Goal: Information Seeking & Learning: Check status

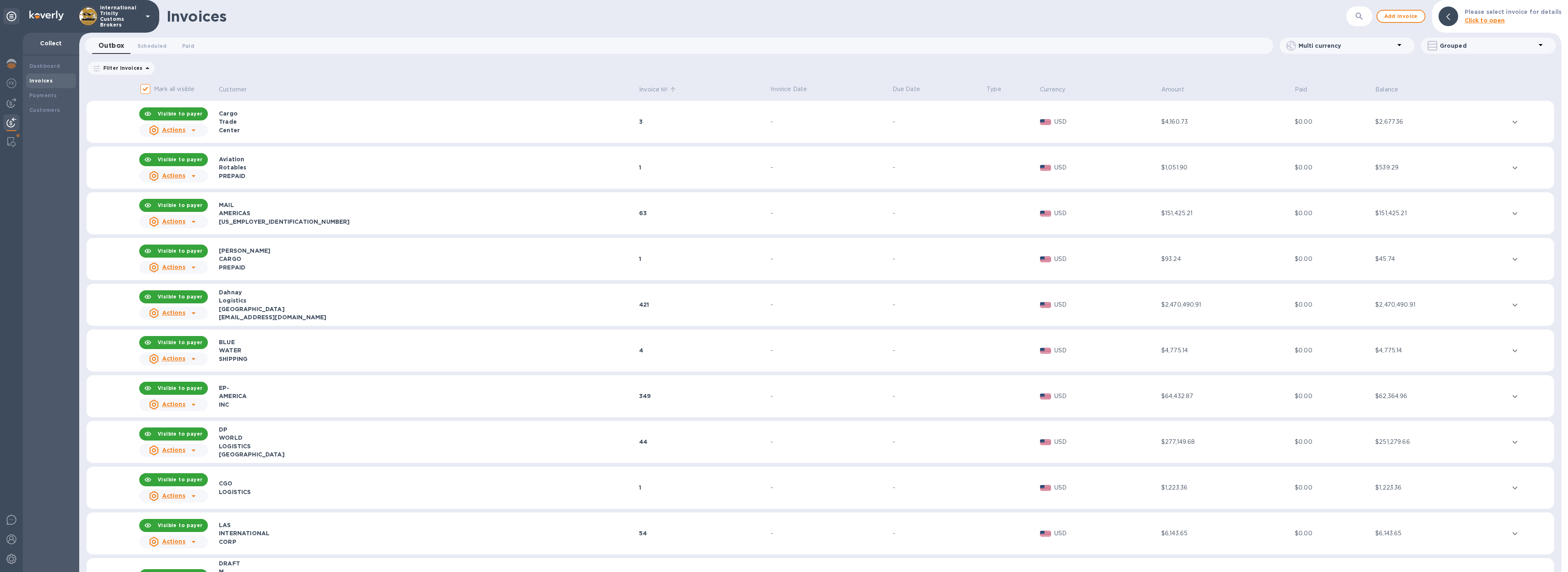
click at [639, 92] on p "Invoice №" at bounding box center [653, 89] width 29 height 9
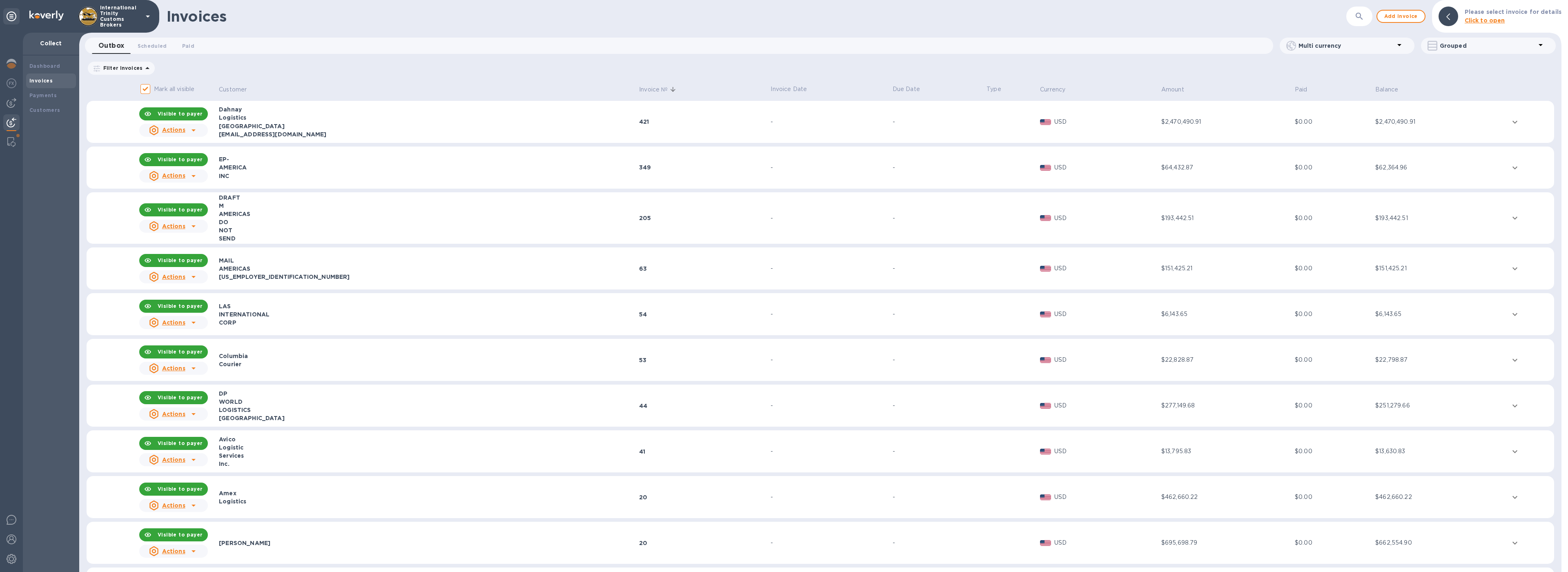
drag, startPoint x: 337, startPoint y: 133, endPoint x: 276, endPoint y: 136, distance: 61.1
click at [276, 136] on div "[EMAIL_ADDRESS][DOMAIN_NAME]" at bounding box center [428, 134] width 418 height 8
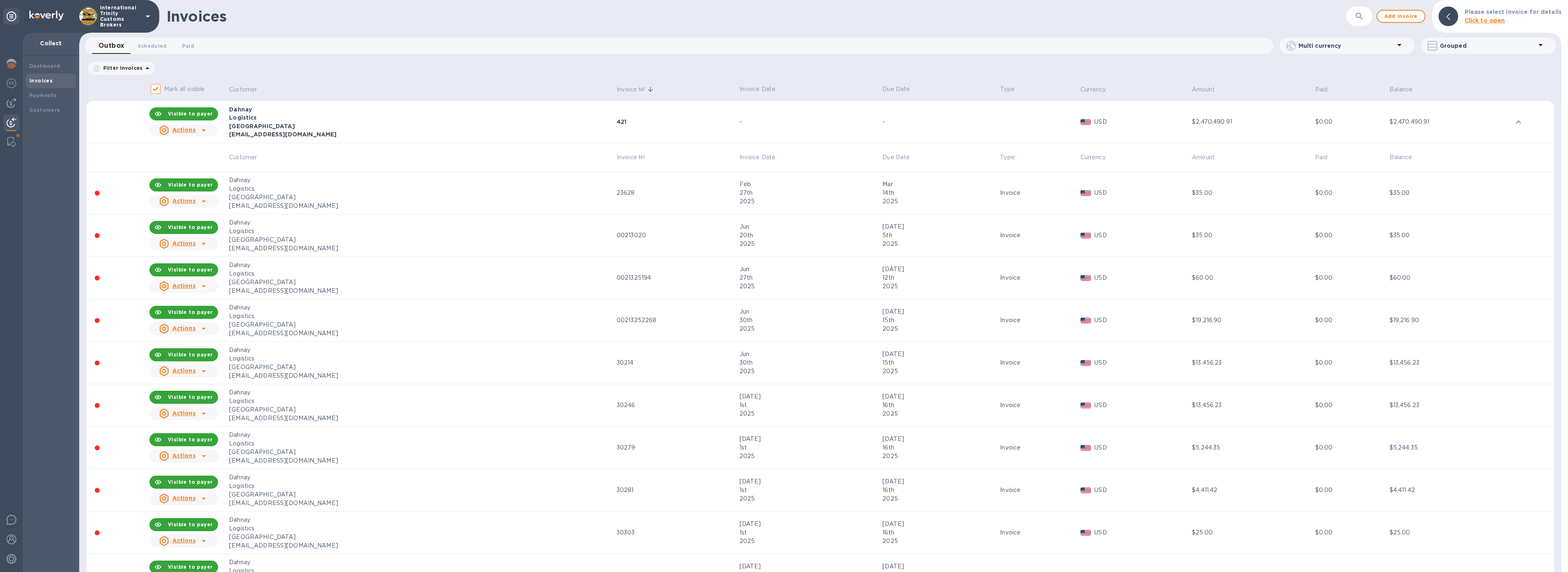
copy div "[DOMAIN_NAME]"
click at [481, 126] on div "[GEOGRAPHIC_DATA]" at bounding box center [421, 126] width 385 height 8
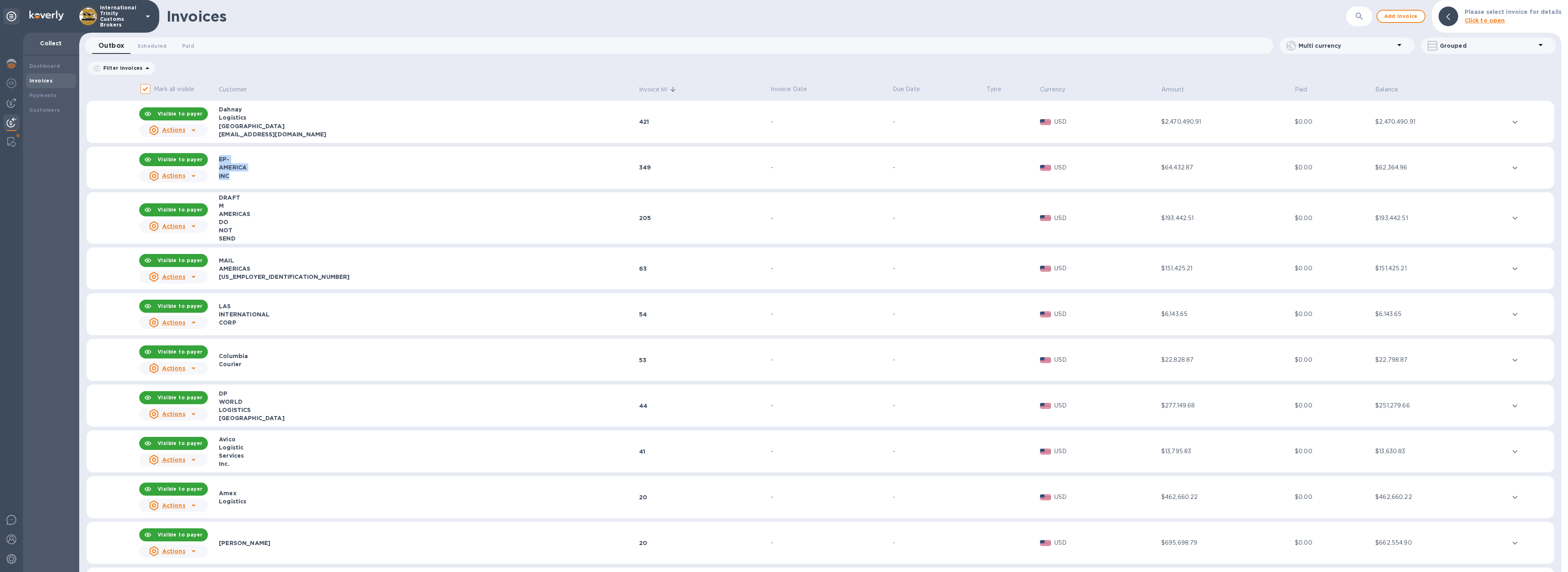
drag, startPoint x: 233, startPoint y: 175, endPoint x: 244, endPoint y: 167, distance: 13.6
click at [219, 161] on tr "Visible to payer Actions EP- AMERICA INC 349 - - USD $64,432.87 $0.00 $62,364.96" at bounding box center [820, 168] width 1468 height 43
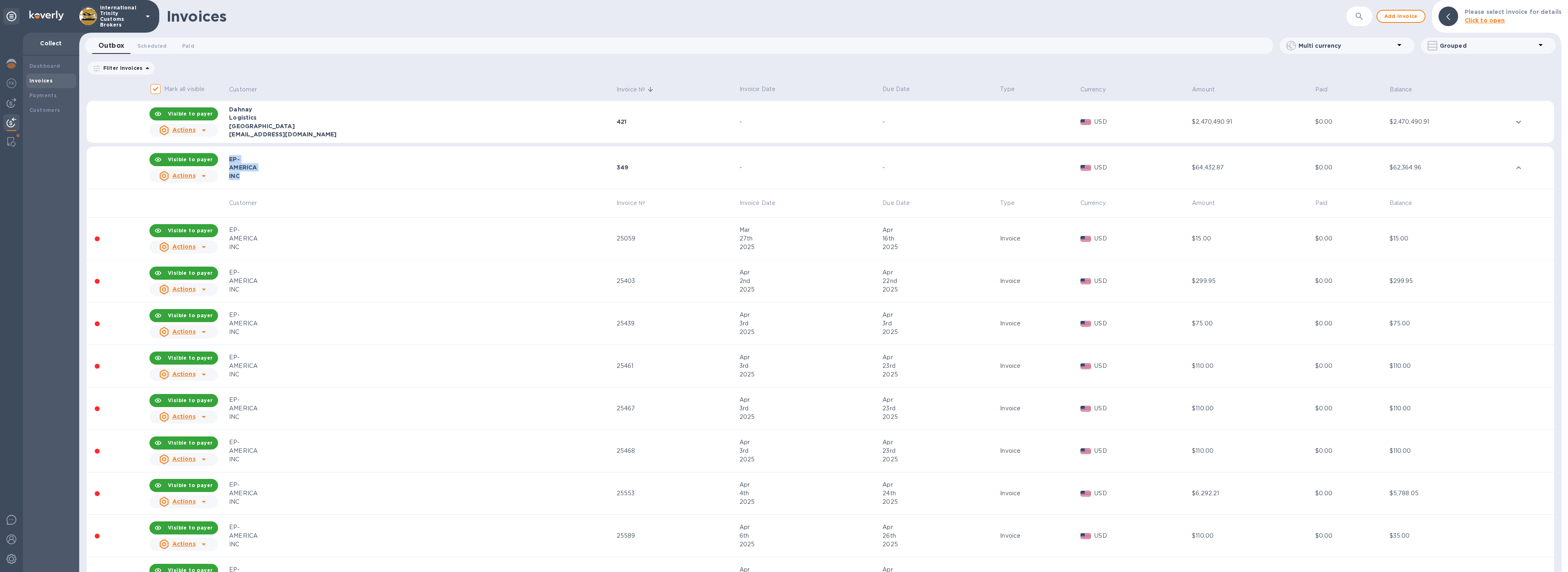
copy tr "Actions EP- AMERICA INC"
click at [277, 124] on div "[GEOGRAPHIC_DATA]" at bounding box center [421, 126] width 385 height 8
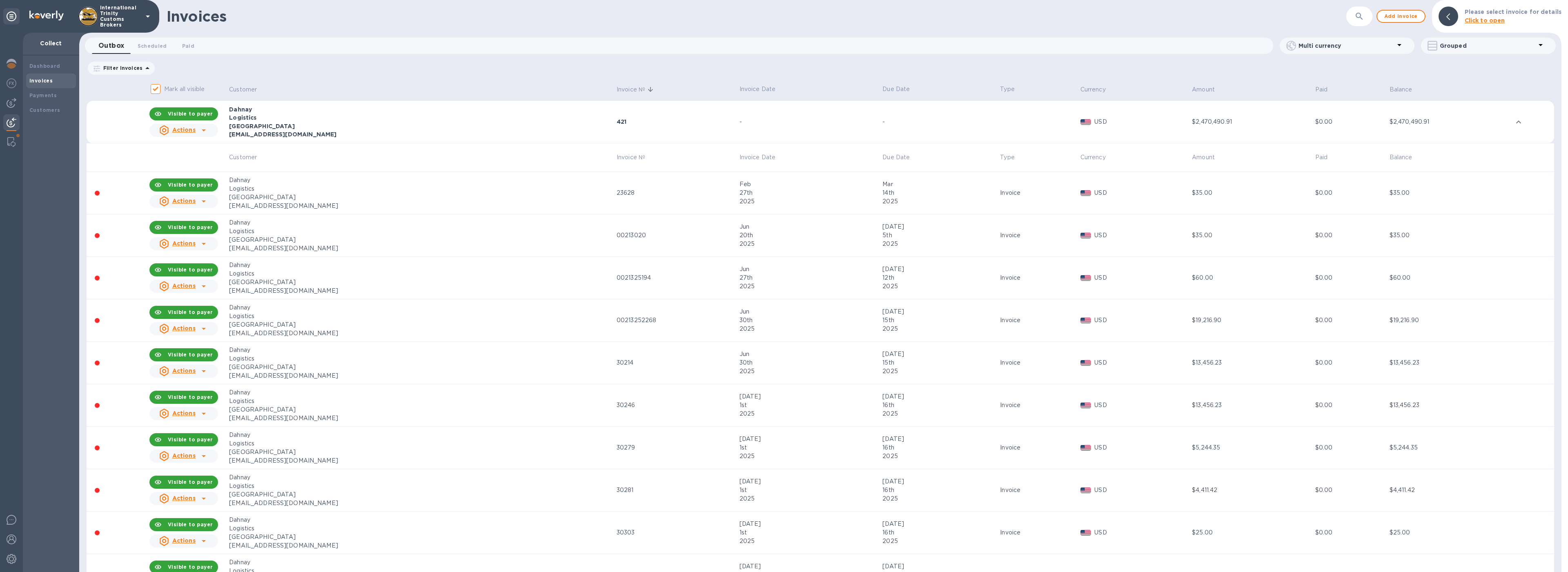
click at [270, 128] on div "[GEOGRAPHIC_DATA]" at bounding box center [421, 126] width 385 height 8
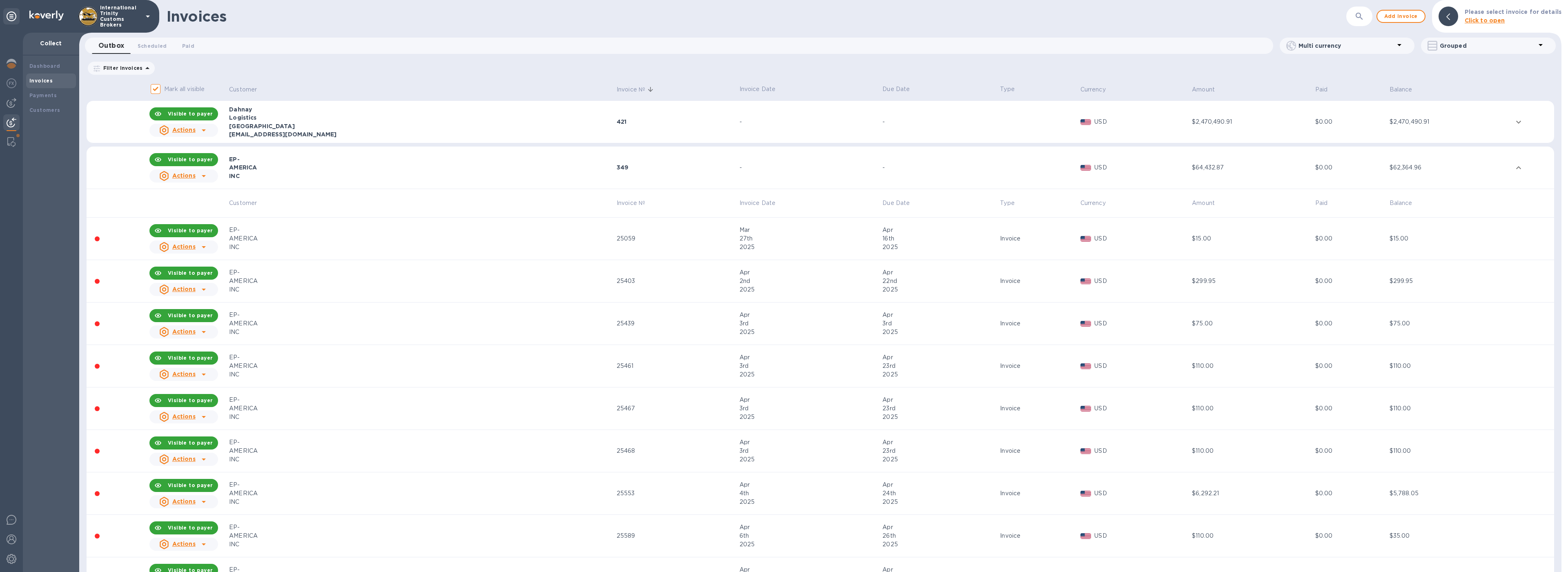
click at [268, 166] on div "AMERICA" at bounding box center [421, 167] width 385 height 8
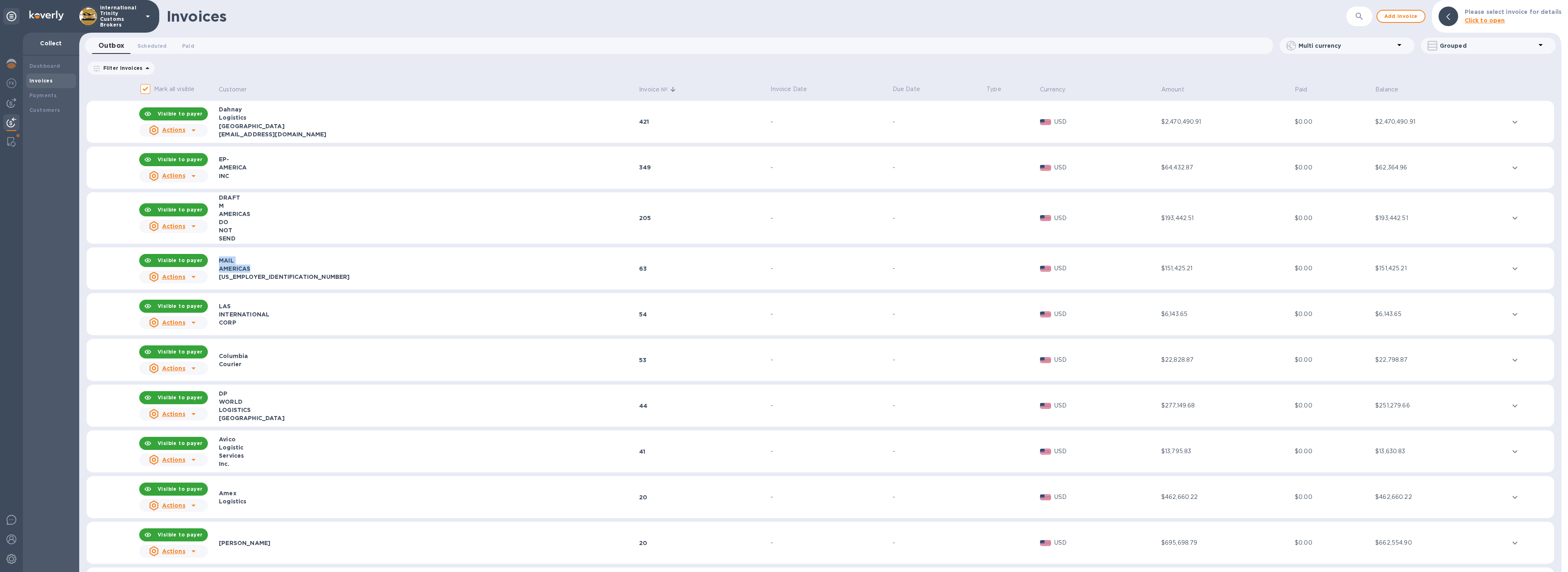
drag, startPoint x: 258, startPoint y: 270, endPoint x: 221, endPoint y: 260, distance: 38.3
click at [221, 260] on div "MAIL AMERICAS [US_EMPLOYER_IDENTIFICATION_NUMBER]" at bounding box center [428, 268] width 418 height 24
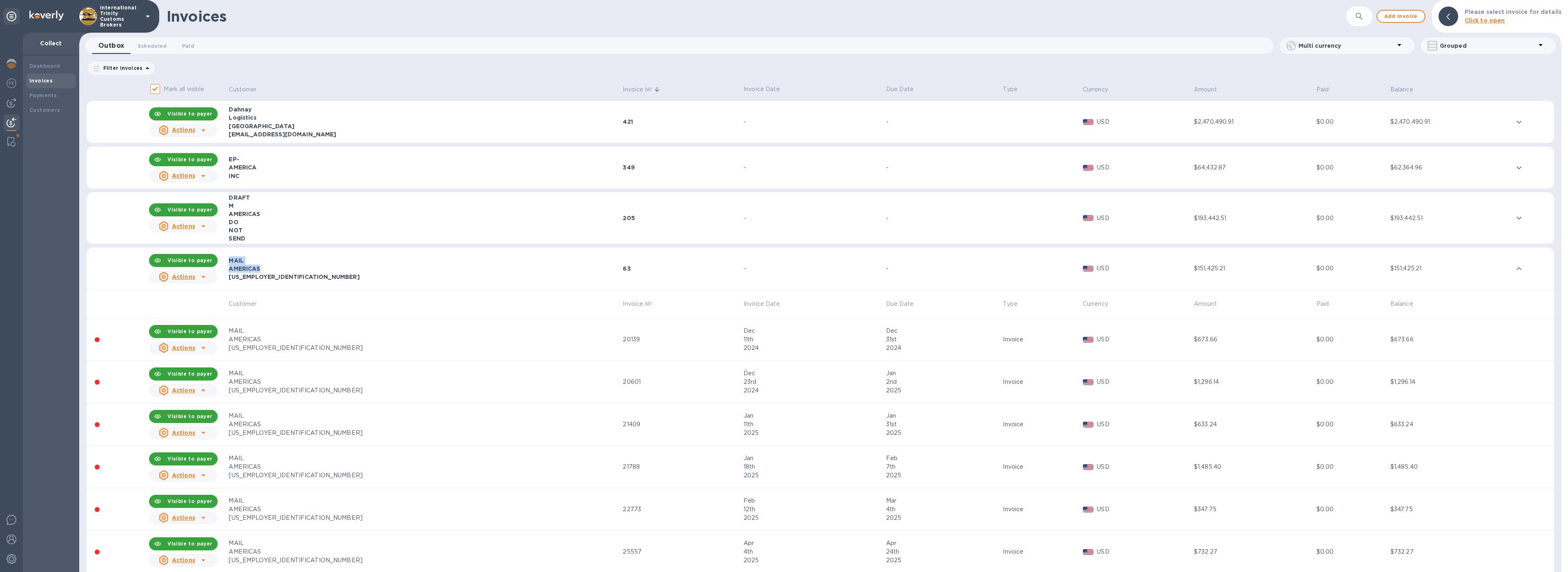
copy div "MAIL AMERICAS"
click at [279, 256] on div "MAIL" at bounding box center [424, 259] width 391 height 8
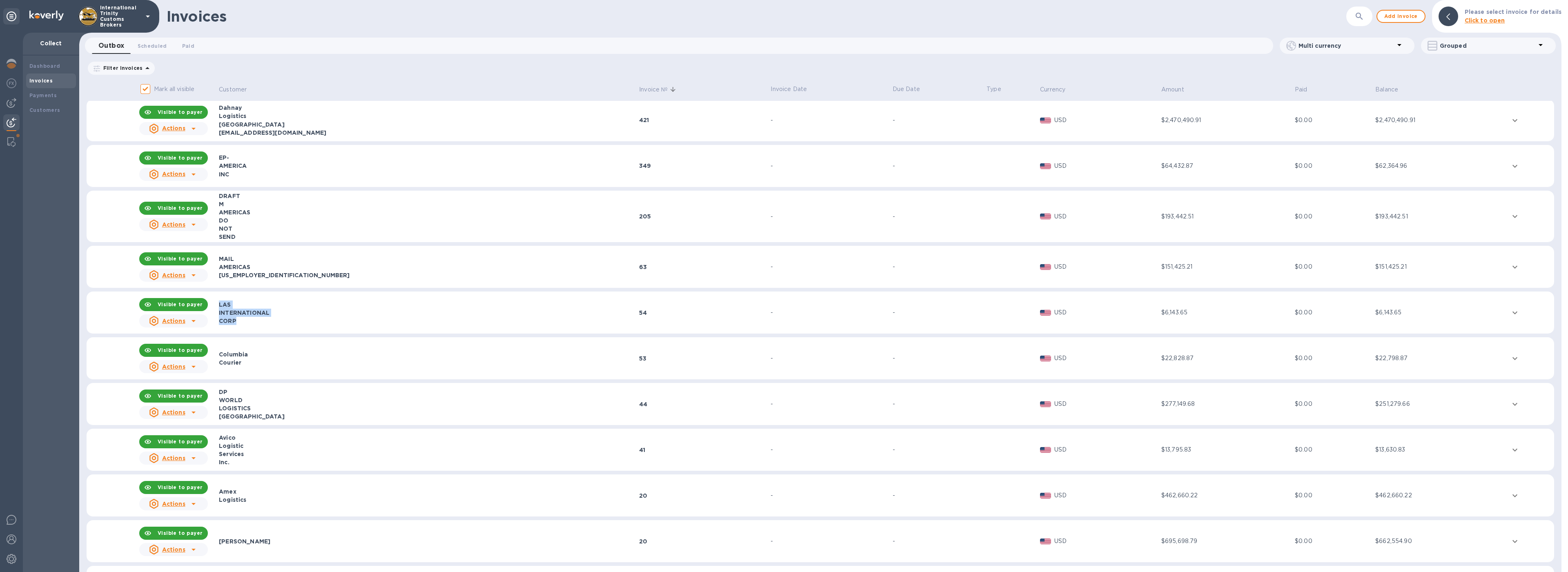
drag, startPoint x: 241, startPoint y: 319, endPoint x: 217, endPoint y: 309, distance: 26.0
click at [217, 309] on tr "Visible to payer Actions LAS INTERNATIONAL CORP 54 - - USD $6,143.65 $0.00 $6,1…" at bounding box center [820, 313] width 1468 height 43
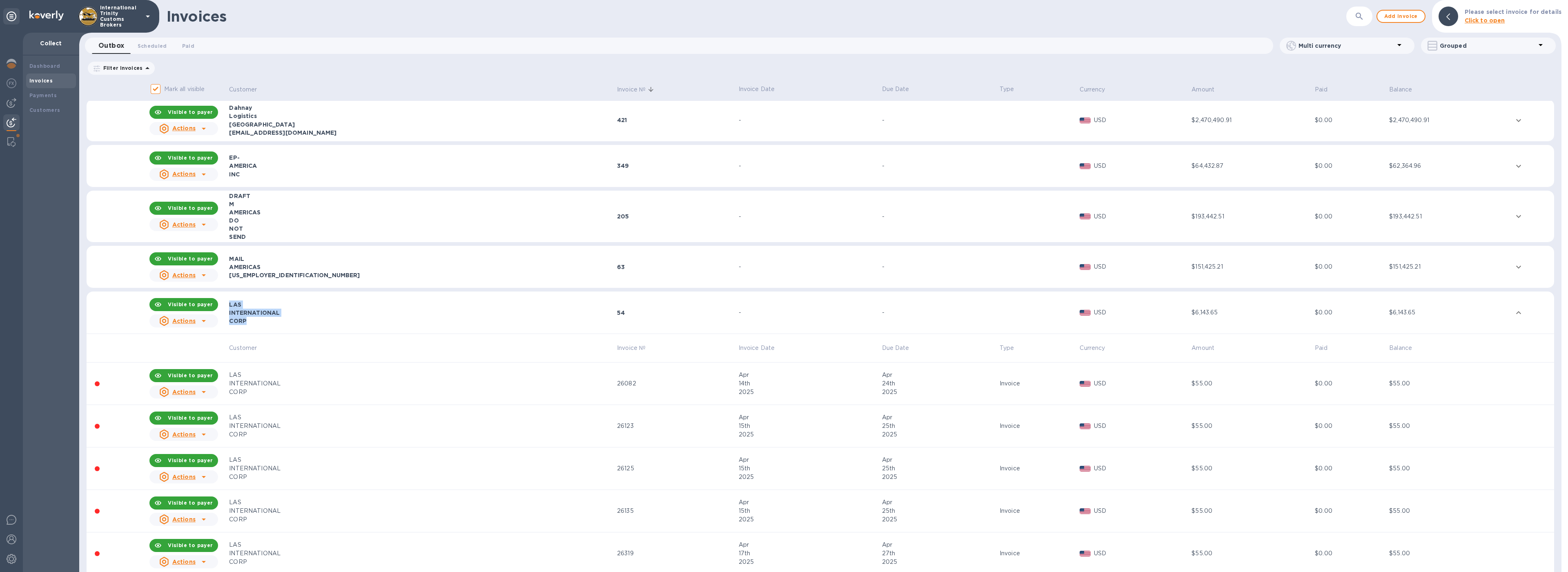
copy tr "Actions LAS INTERNATIONAL CORP"
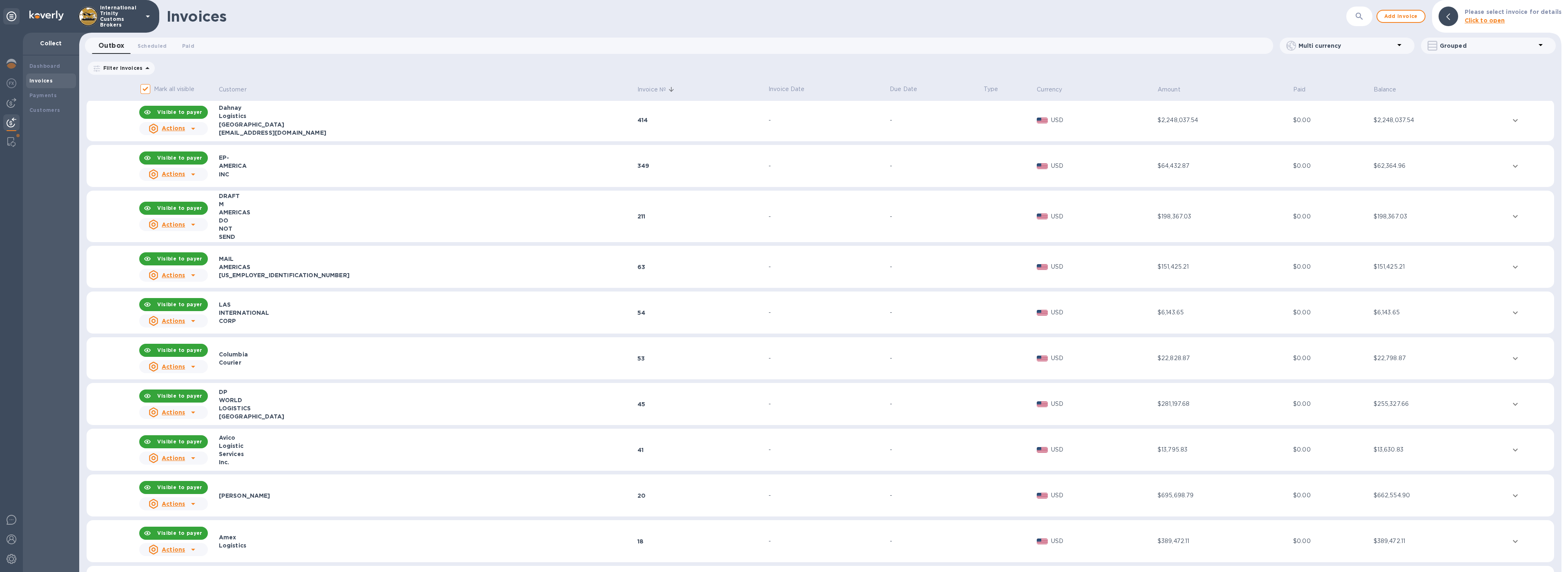
scroll to position [0, 0]
drag, startPoint x: 251, startPoint y: 363, endPoint x: 221, endPoint y: 353, distance: 31.6
click at [221, 353] on div "Columbia Courier" at bounding box center [427, 360] width 416 height 16
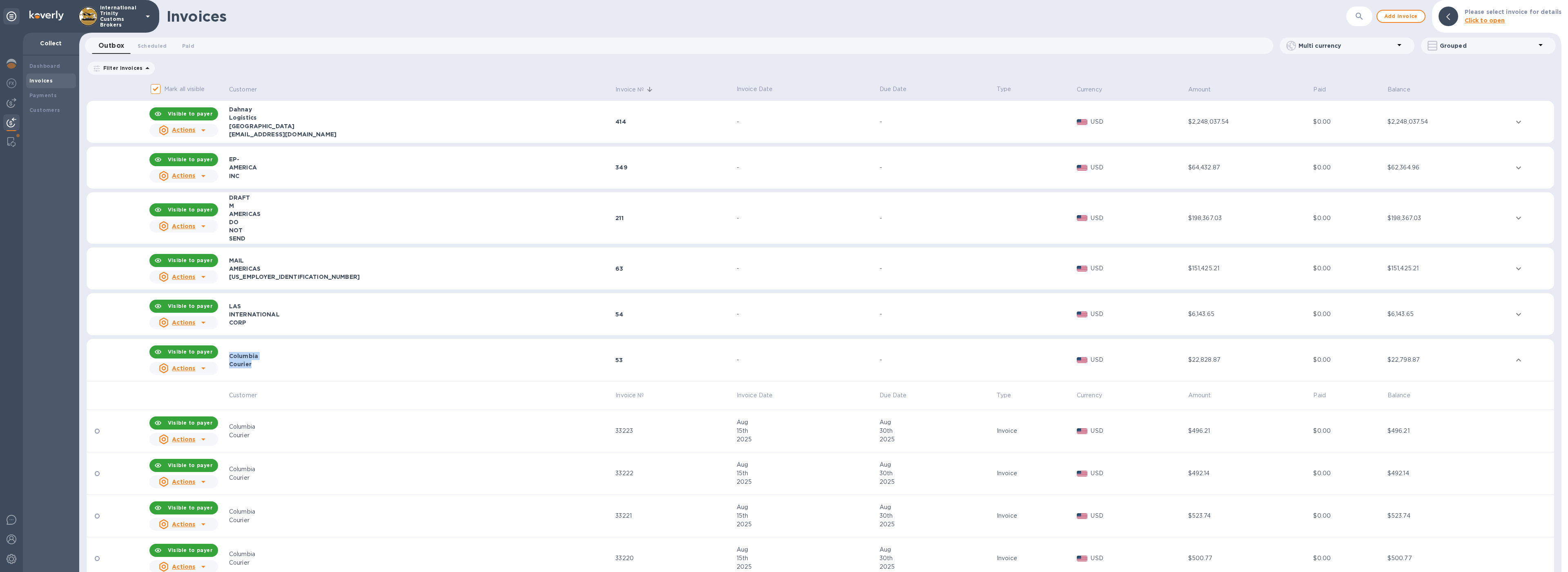
copy div "Columbia Courier"
click at [5, 106] on div at bounding box center [11, 103] width 16 height 16
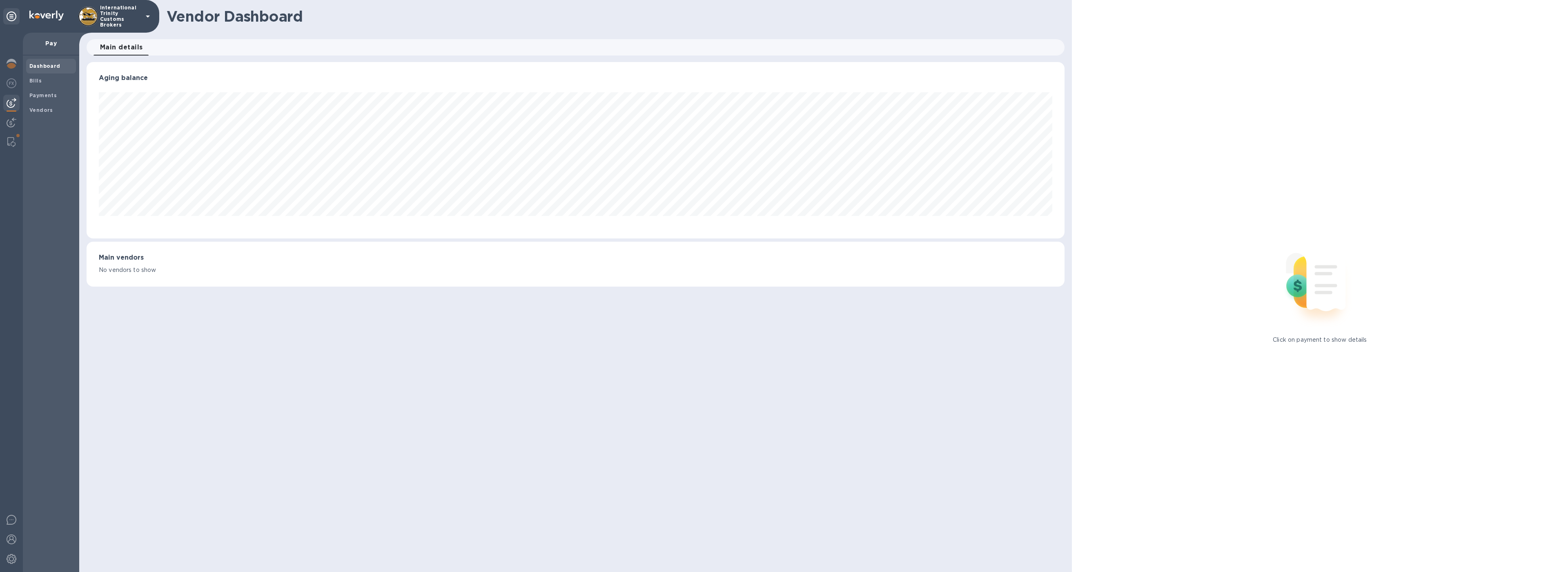
scroll to position [176, 978]
click at [32, 101] on div "Payments" at bounding box center [51, 96] width 50 height 15
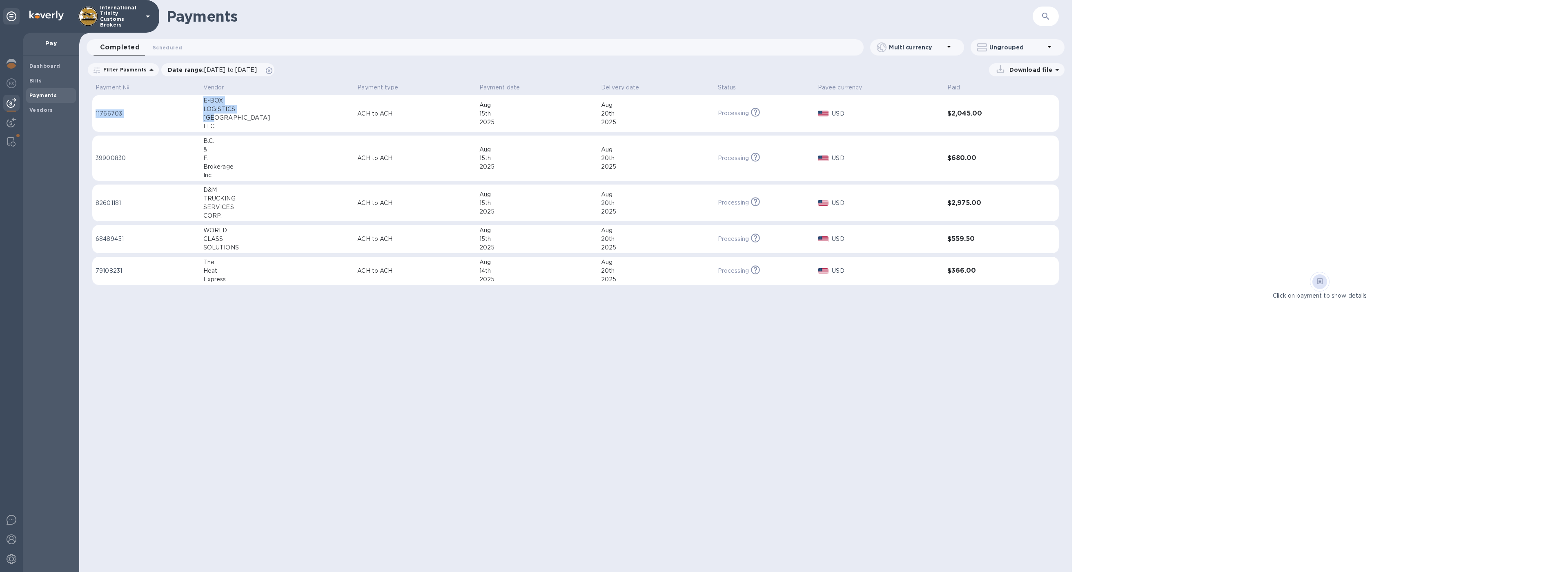
drag, startPoint x: 229, startPoint y: 121, endPoint x: 202, endPoint y: 105, distance: 31.4
click at [202, 105] on tr "11766703 E-BOX LOGISTICS USA LLC ACH to ACH [DATE] [DATE] Processing This payme…" at bounding box center [576, 113] width 967 height 37
click at [200, 105] on td "11766703" at bounding box center [146, 113] width 107 height 37
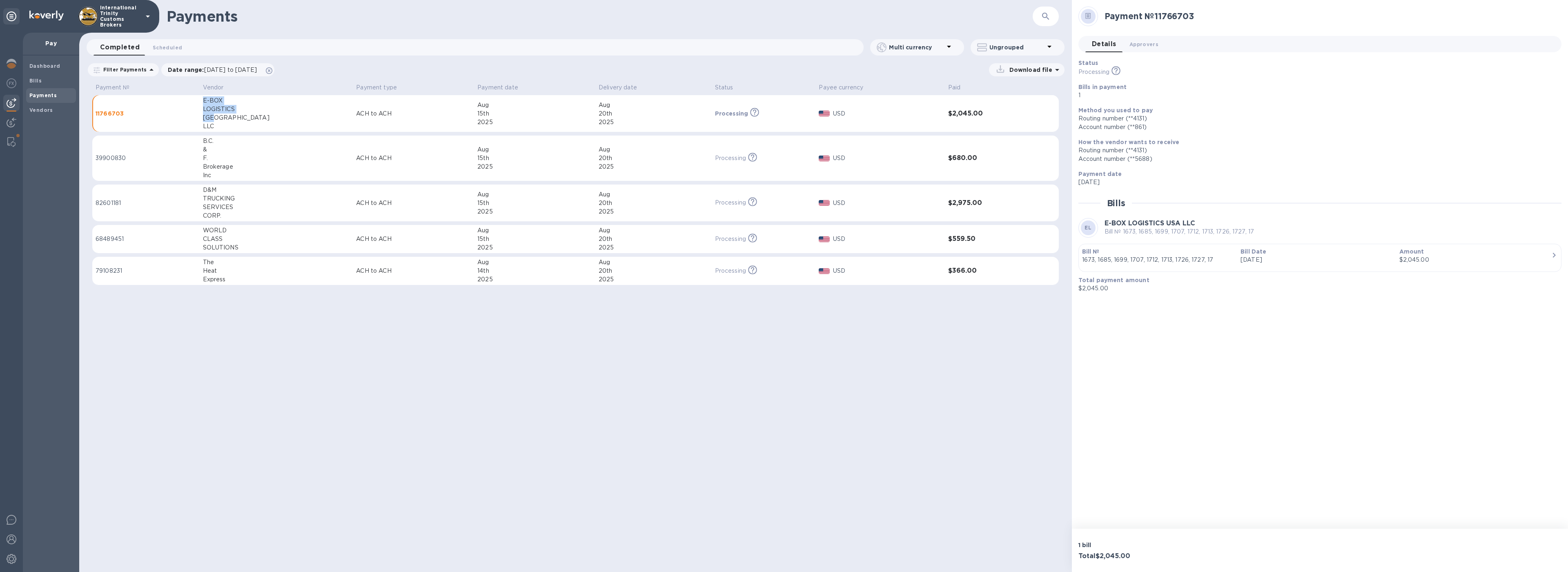
drag, startPoint x: 225, startPoint y: 119, endPoint x: 208, endPoint y: 101, distance: 24.8
click at [208, 101] on td "E-BOX LOGISTICS USA LLC" at bounding box center [276, 113] width 153 height 37
copy div "E-BOX LOGISTICS [GEOGRAPHIC_DATA]"
drag, startPoint x: 224, startPoint y: 175, endPoint x: 211, endPoint y: 144, distance: 33.6
click at [211, 144] on div "B.C. & F. Brokerage Inc" at bounding box center [276, 158] width 147 height 43
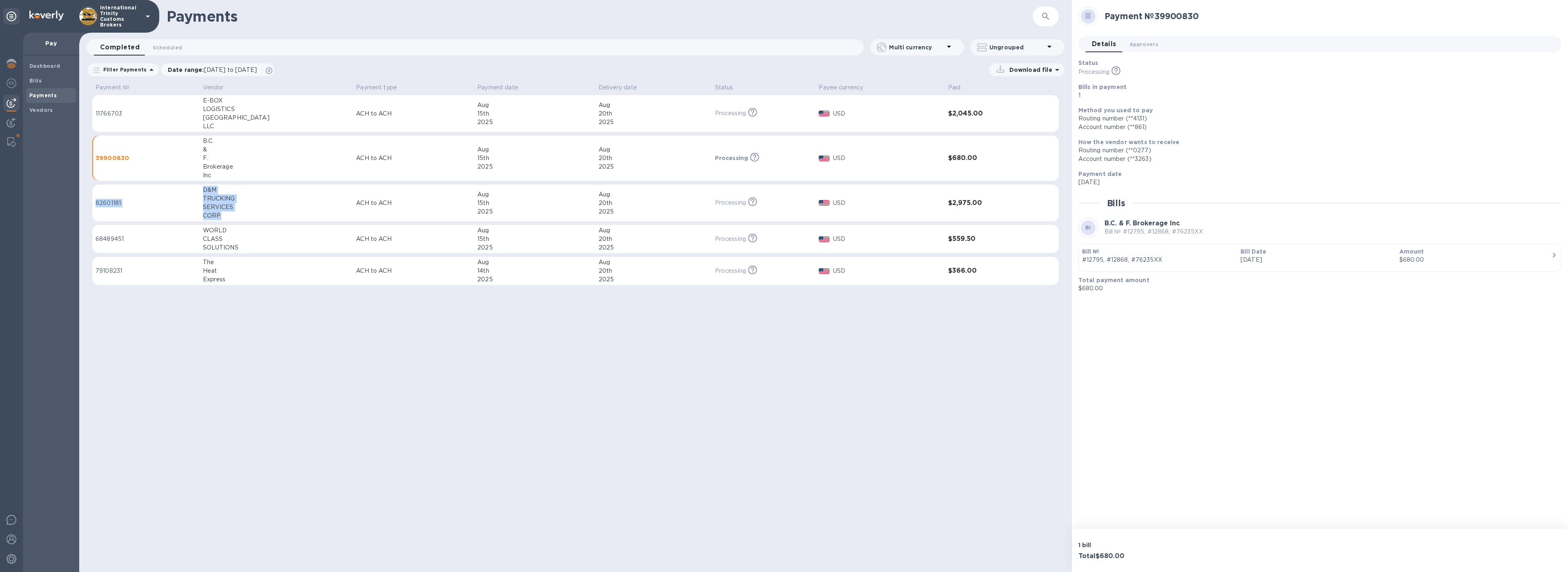
drag, startPoint x: 233, startPoint y: 215, endPoint x: 204, endPoint y: 197, distance: 34.1
click at [204, 197] on tr "82601181 D&M TRUCKING SERVICES CORP. ACH to [GEOGRAPHIC_DATA] [DATE] [DATE] Pro…" at bounding box center [576, 203] width 967 height 37
click at [200, 194] on td "82601181" at bounding box center [146, 203] width 107 height 37
drag, startPoint x: 229, startPoint y: 214, endPoint x: 209, endPoint y: 189, distance: 32.0
click at [209, 189] on td "D&M TRUCKING SERVICES CORP." at bounding box center [276, 203] width 153 height 37
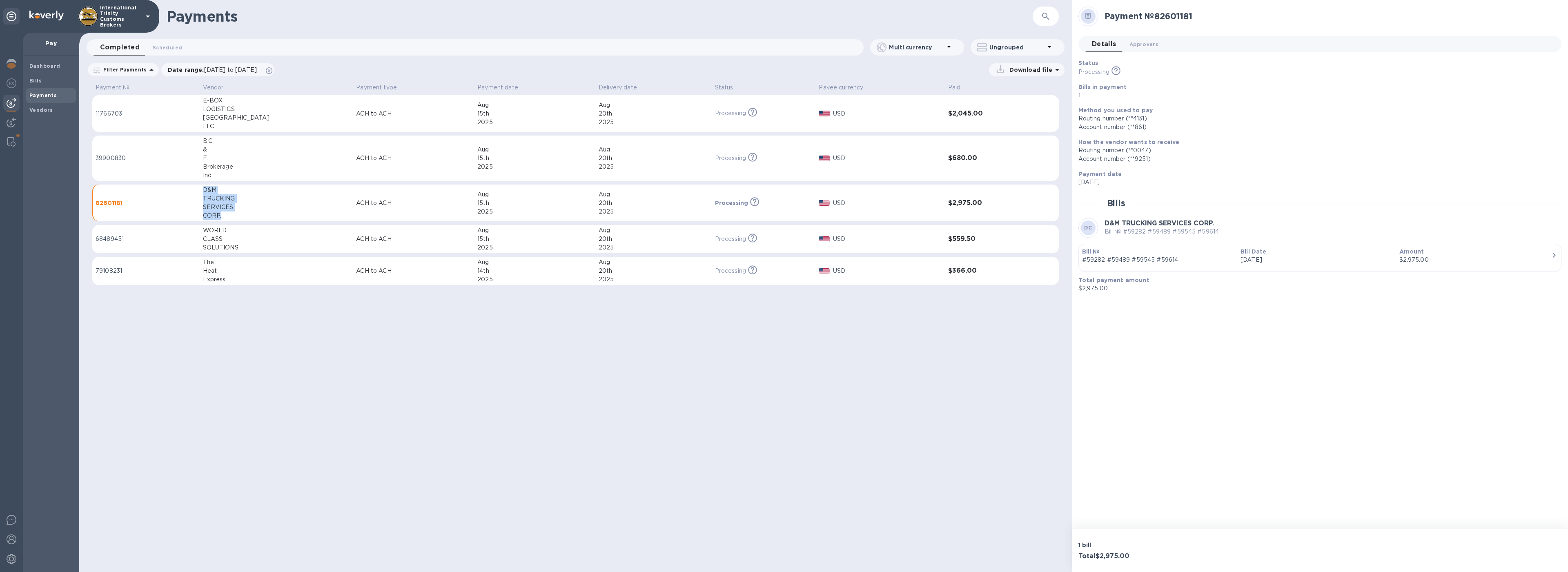
copy div "D&M TRUCKING SERVICES CORP."
drag, startPoint x: 259, startPoint y: 248, endPoint x: 203, endPoint y: 236, distance: 57.3
click at [203, 236] on tr "68489451 WORLD CLASS SOLUTIONS ACH to ACH [DATE] [DATE] Processing This payment…" at bounding box center [576, 239] width 967 height 29
drag, startPoint x: 239, startPoint y: 274, endPoint x: 209, endPoint y: 270, distance: 30.3
click at [208, 270] on td "The Heat Express" at bounding box center [276, 271] width 153 height 29
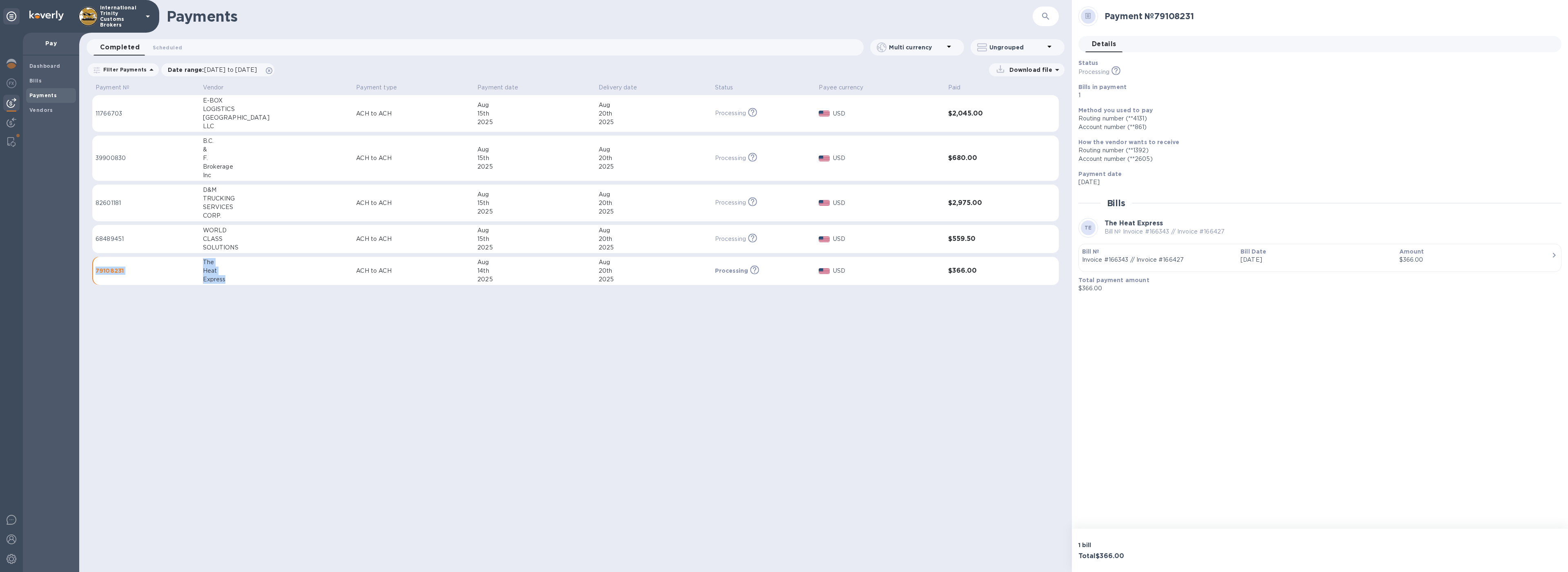
drag, startPoint x: 245, startPoint y: 282, endPoint x: 206, endPoint y: 267, distance: 41.8
click at [206, 267] on tr "79108231 The Heat Express ACH to ACH [DATE] [DATE] Processing This payment is u…" at bounding box center [576, 271] width 967 height 29
drag, startPoint x: 243, startPoint y: 340, endPoint x: 230, endPoint y: 302, distance: 40.2
click at [243, 340] on div "Payments ​ Completed 0 Scheduled 0 Multi currency Ungrouped Filter Payments Dat…" at bounding box center [575, 286] width 993 height 572
drag, startPoint x: 235, startPoint y: 278, endPoint x: 210, endPoint y: 265, distance: 28.2
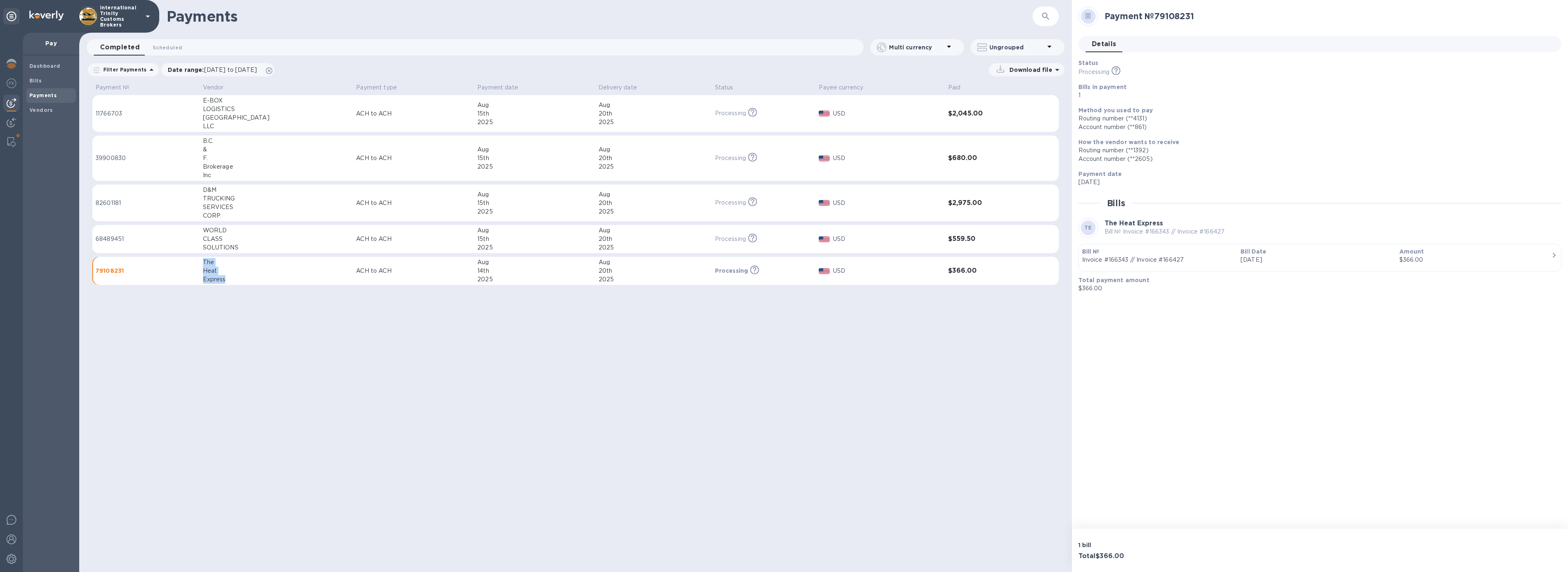
click at [210, 265] on td "The Heat Express" at bounding box center [276, 271] width 153 height 29
copy div "The Heat Express"
click at [28, 68] on div "Dashboard" at bounding box center [51, 66] width 50 height 15
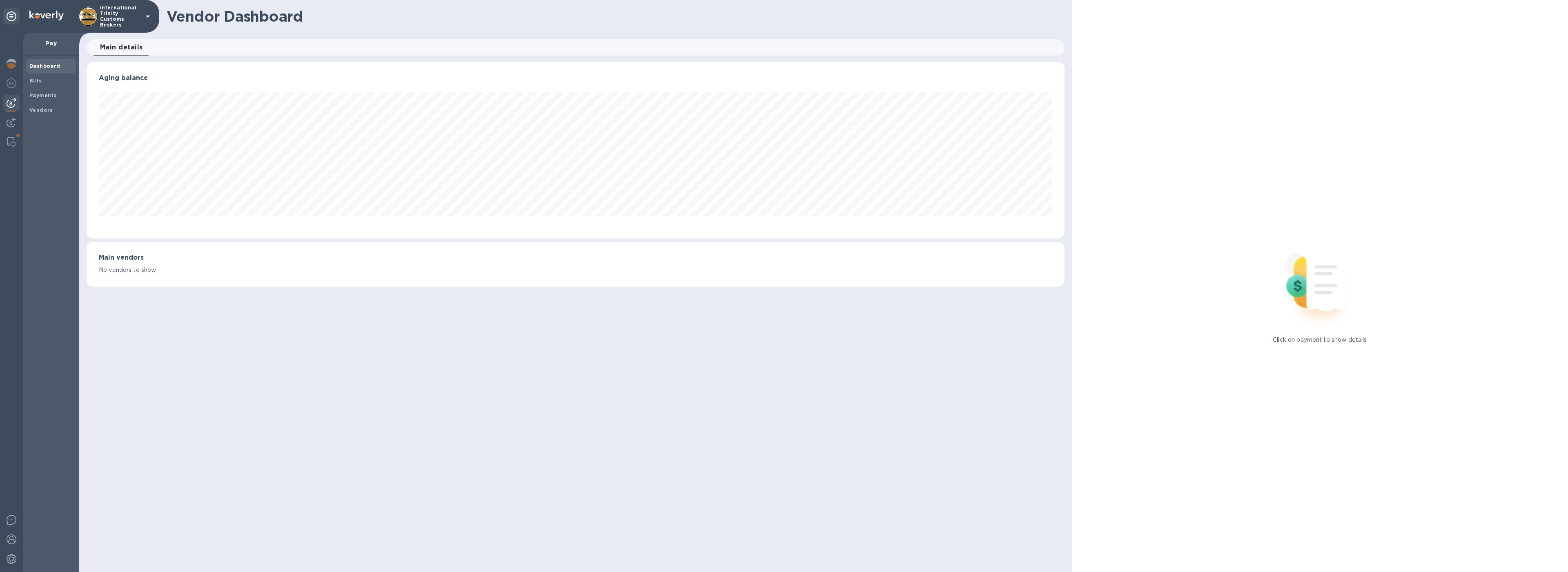
scroll to position [176, 978]
